Goal: Task Accomplishment & Management: Manage account settings

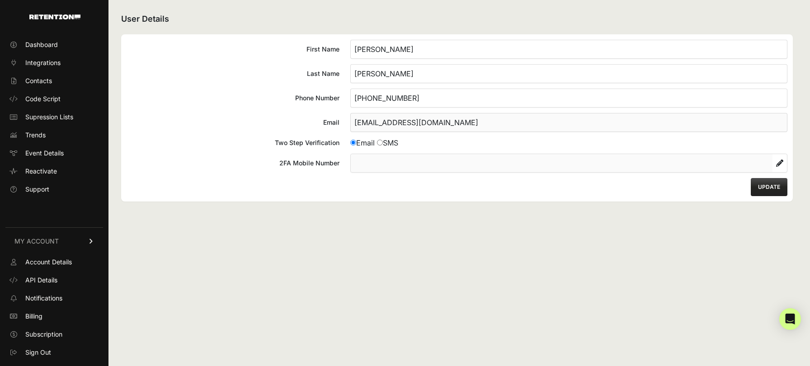
click at [227, 182] on div "First Name Randell Last Name Martin Phone Number 214-924-9963 Email rwm@cpamart…" at bounding box center [457, 117] width 672 height 167
click at [781, 163] on icon at bounding box center [779, 163] width 7 height 7
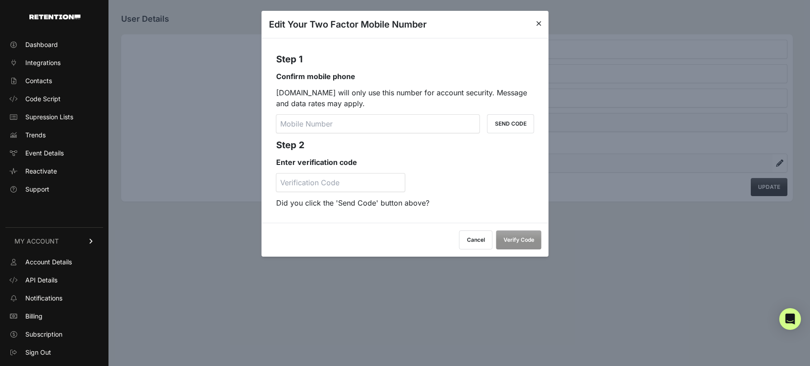
click at [474, 242] on button "Cancel" at bounding box center [475, 240] width 33 height 19
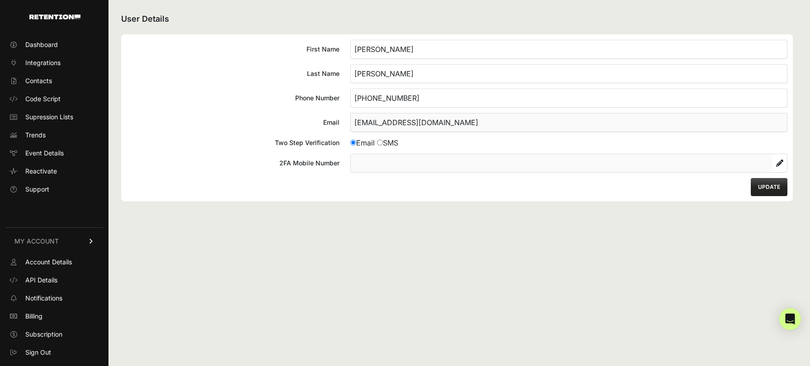
click at [320, 119] on label "Email rwm@cpamartin.com" at bounding box center [457, 122] width 661 height 19
click at [38, 332] on span "Subscription" at bounding box center [43, 334] width 37 height 9
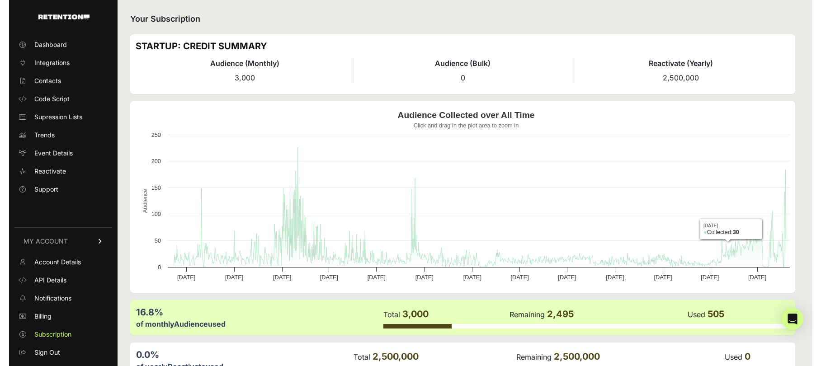
scroll to position [55, 0]
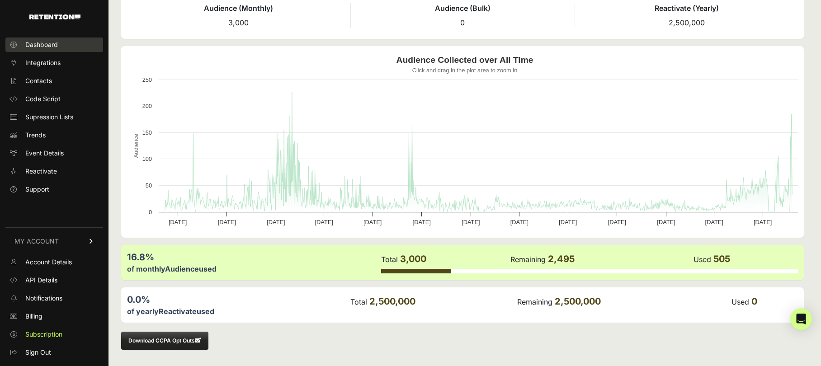
click at [32, 44] on span "Dashboard" at bounding box center [41, 44] width 33 height 9
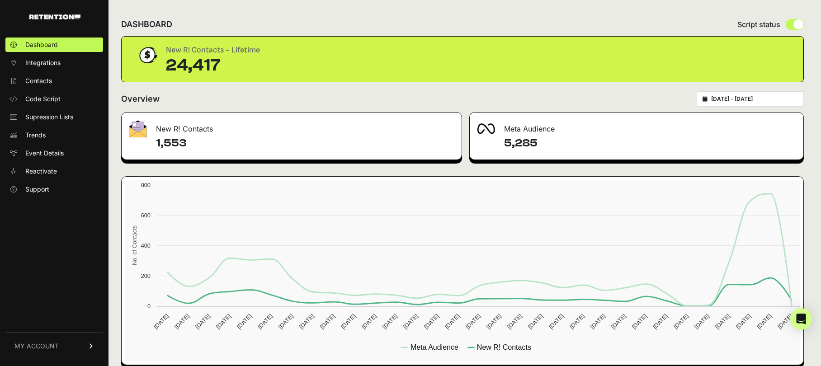
scroll to position [12, 0]
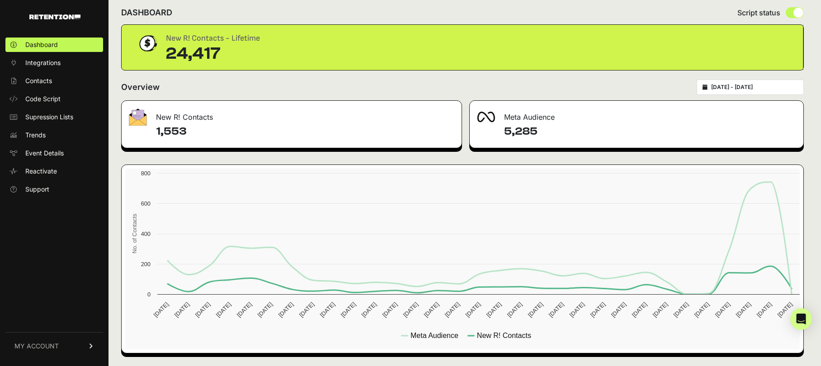
click at [528, 129] on h4 "5,285" at bounding box center [650, 131] width 292 height 14
click at [802, 11] on input "radio" at bounding box center [795, 12] width 18 height 11
radio input "true"
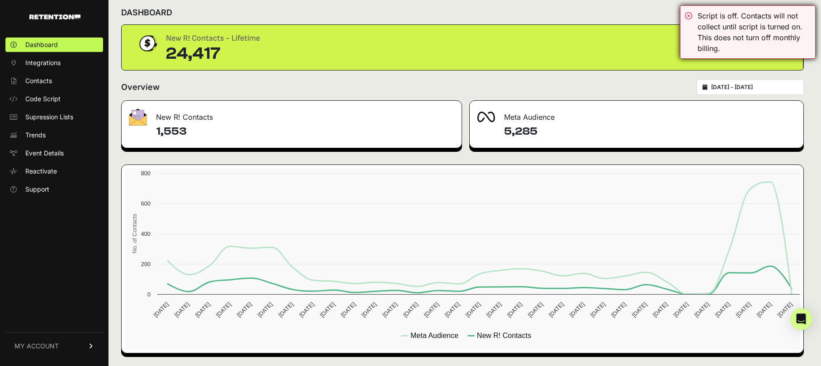
click at [688, 14] on div "Script is off. Contacts will not collect until script is turned on. This does n…" at bounding box center [748, 31] width 136 height 53
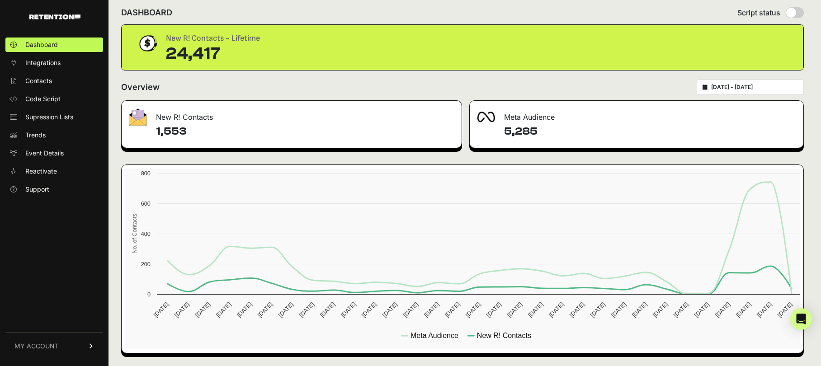
click at [803, 10] on input "radio" at bounding box center [795, 12] width 18 height 11
radio input "true"
click at [49, 61] on span "Integrations" at bounding box center [42, 62] width 35 height 9
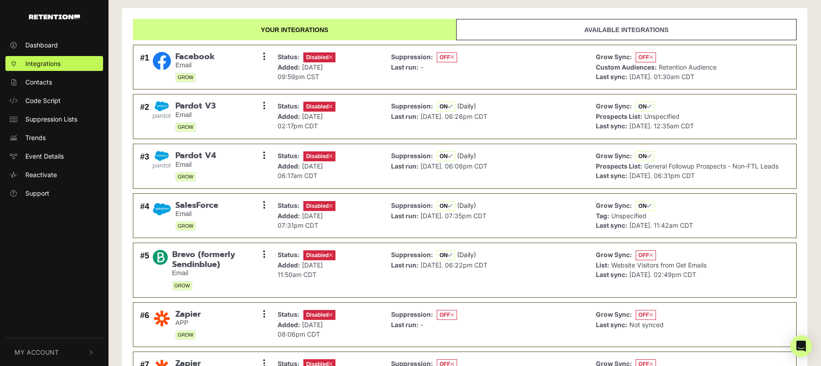
scroll to position [132, 0]
